Goal: Information Seeking & Learning: Find specific fact

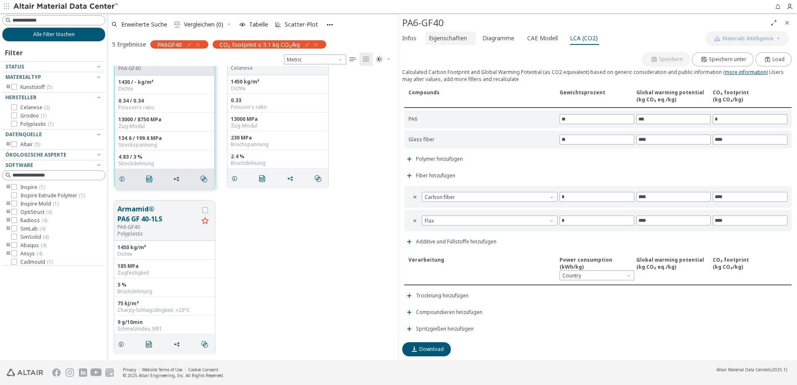
click at [439, 36] on span "Eigenschaften" at bounding box center [448, 38] width 38 height 13
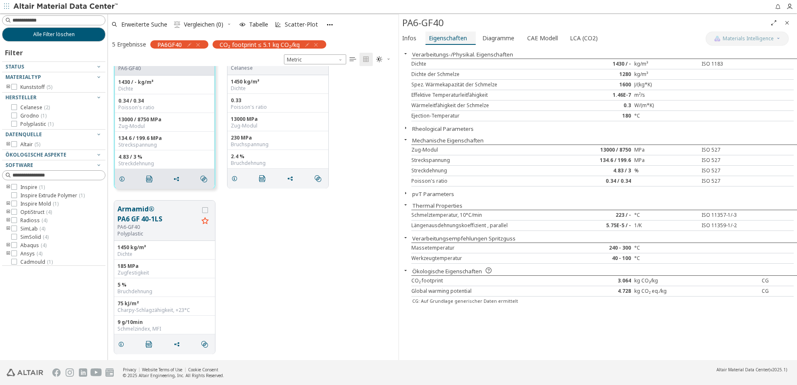
click at [447, 37] on span "Eigenschaften" at bounding box center [448, 38] width 38 height 13
click at [293, 71] on p "Celanese" at bounding box center [271, 68] width 81 height 7
click at [458, 40] on span "Eigenschaften" at bounding box center [448, 38] width 38 height 13
click at [381, 137] on div "PA6-GF40 PA6-GF40 1430 / - kg/m³ Dichte 0.34 / 0.34 Poisson's ratio 13000 / 875…" at bounding box center [253, 112] width 290 height 166
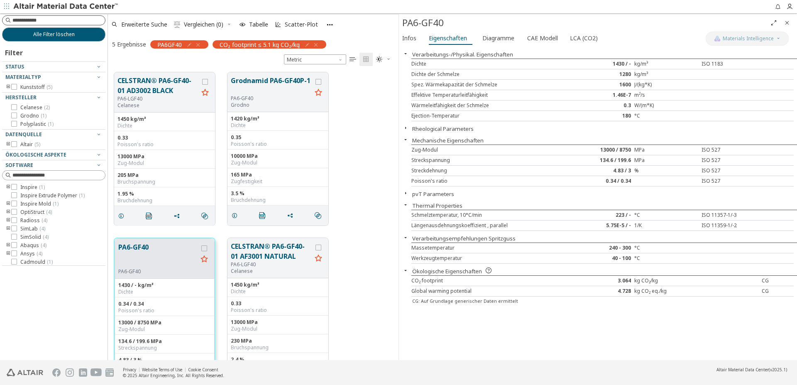
click at [57, 21] on input at bounding box center [58, 20] width 93 height 8
type input "******"
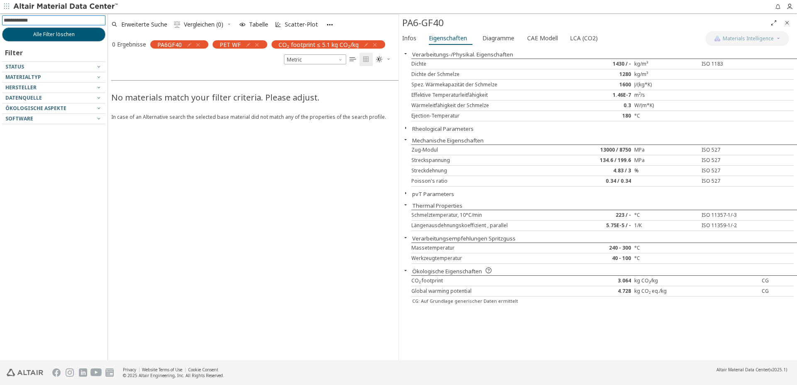
click at [198, 45] on icon "button" at bounding box center [198, 44] width 7 height 7
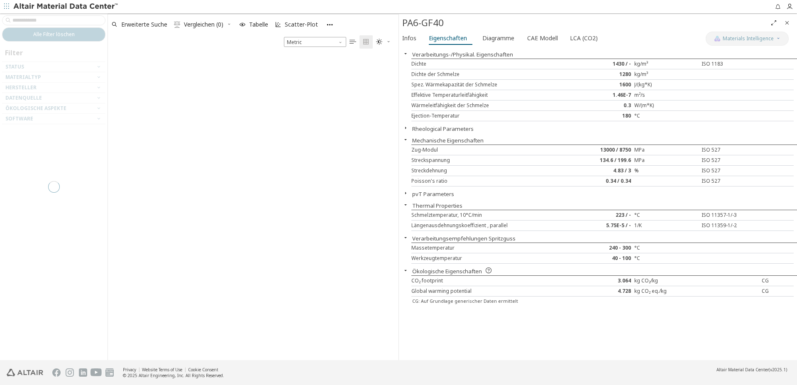
click at [53, 19] on div at bounding box center [53, 186] width 107 height 346
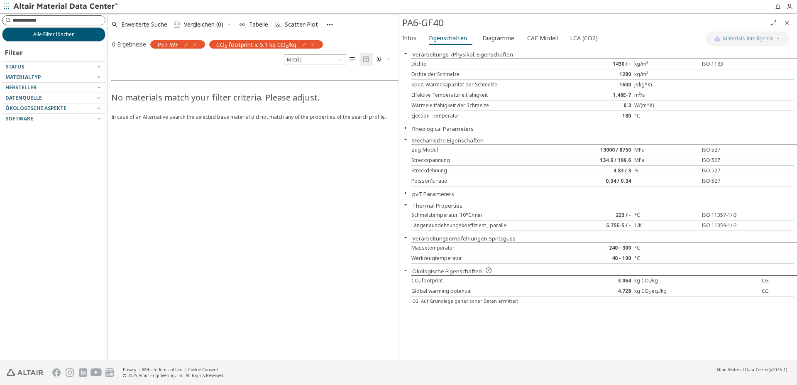
click at [70, 20] on input at bounding box center [58, 20] width 93 height 8
type input "***"
click at [193, 46] on icon "button" at bounding box center [194, 44] width 7 height 7
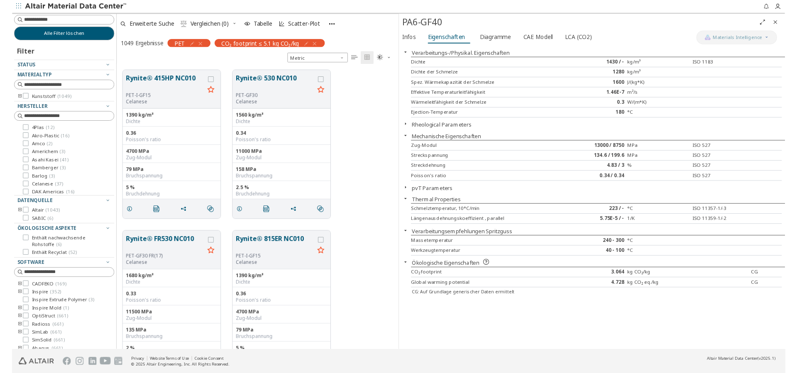
scroll to position [275, 283]
